Goal: Information Seeking & Learning: Learn about a topic

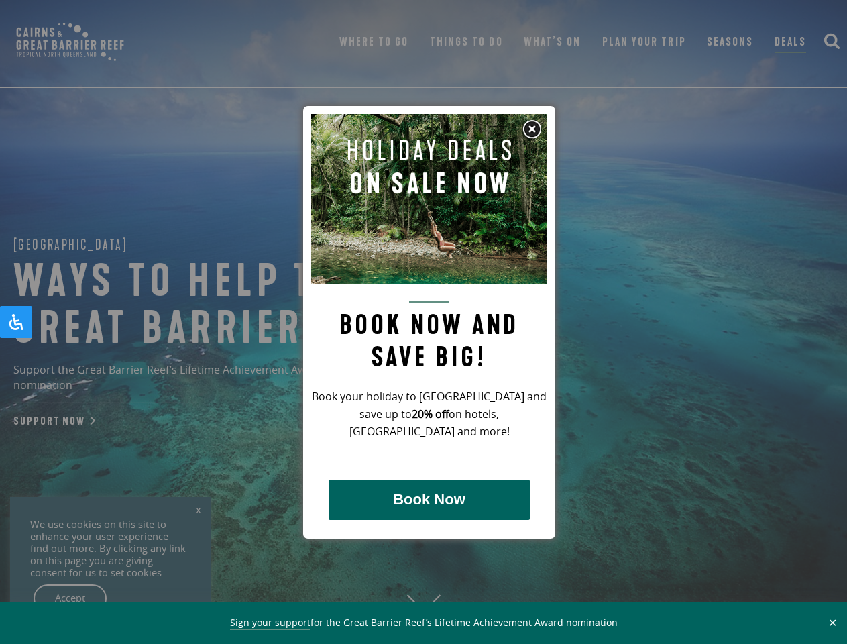
click at [423, 322] on h2 "Book now and save big!" at bounding box center [429, 337] width 236 height 73
click at [833, 623] on button "✕" at bounding box center [832, 623] width 15 height 12
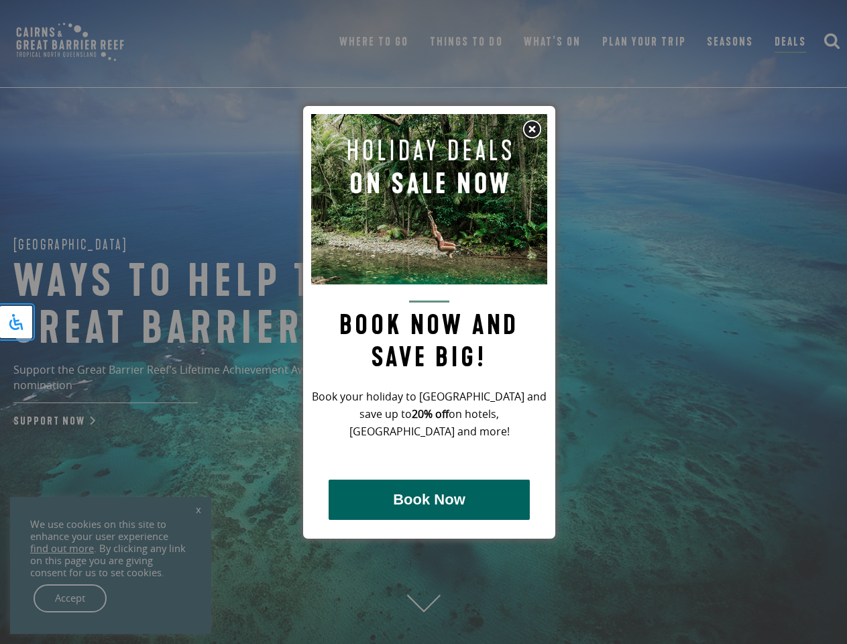
click at [16, 322] on icon "Open Accessibility Panel" at bounding box center [16, 322] width 16 height 16
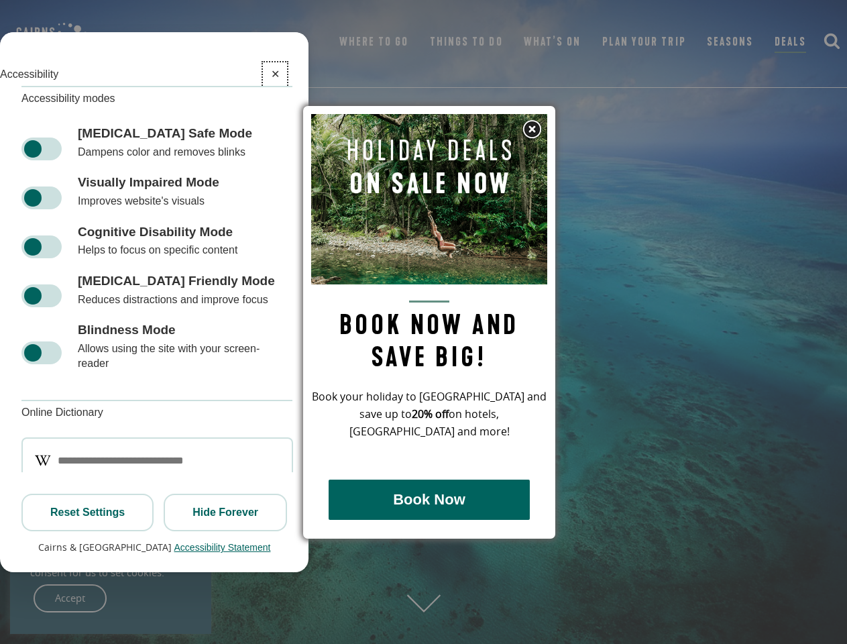
scroll to position [1, 0]
click at [16, 315] on div "[MEDICAL_DATA] Friendly Mode [MEDICAL_DATA] Friendly Mode Reduces distractions …" at bounding box center [154, 290] width 309 height 49
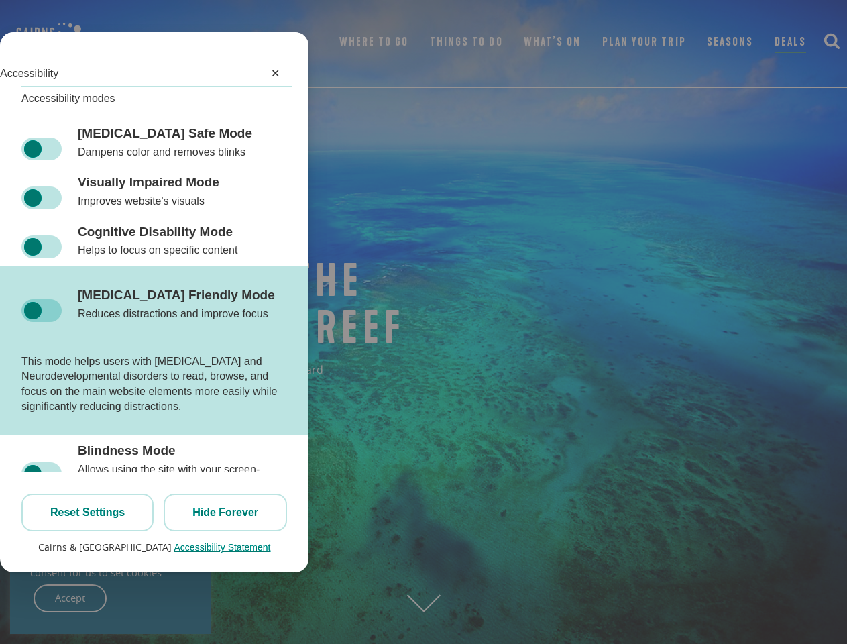
click at [16, 322] on div "[MEDICAL_DATA] Friendly Mode [MEDICAL_DATA] Friendly Mode Reduces distractions …" at bounding box center [154, 351] width 309 height 170
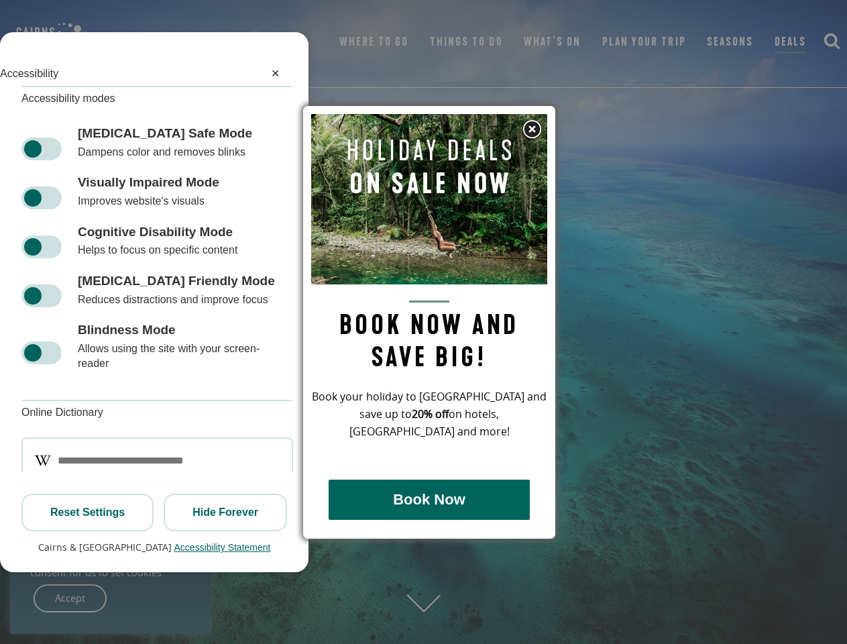
click at [532, 130] on img at bounding box center [532, 129] width 20 height 20
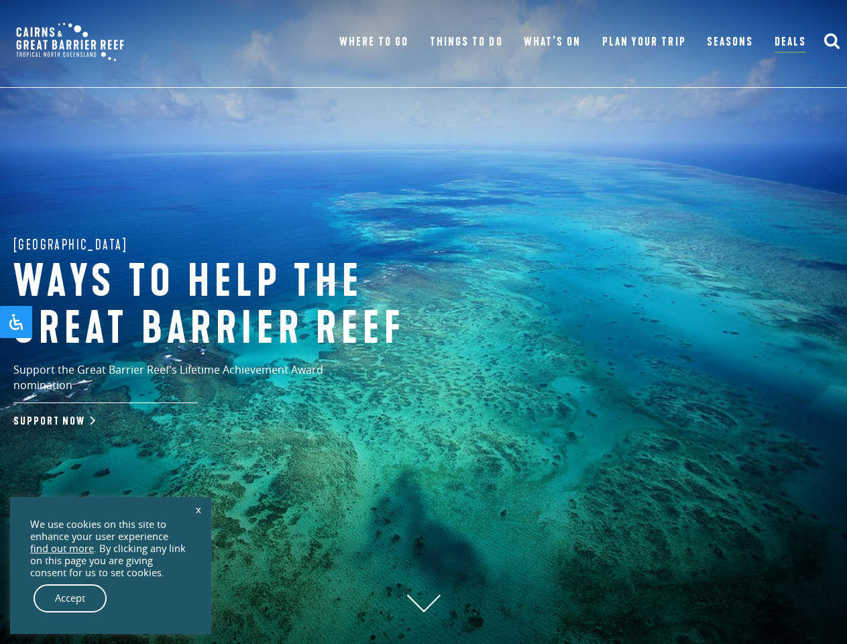
click at [429, 322] on h1 "Ways to help the great barrier reef" at bounding box center [234, 305] width 443 height 93
click at [429, 500] on div "Great Barrier Reef Ways to help the great barrier reef Support the Great Barrie…" at bounding box center [423, 322] width 847 height 644
